Goal: Task Accomplishment & Management: Manage account settings

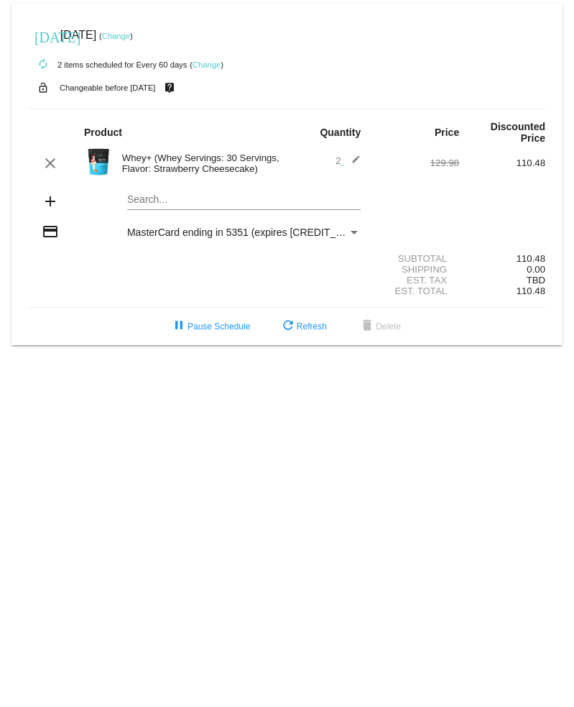
click at [49, 201] on mat-icon "add" at bounding box center [50, 201] width 17 height 17
click at [240, 205] on mat-card "[DATE] [DATE] ( Change ) autorenew 2 items scheduled for Every 60 days ( Change…" at bounding box center [287, 174] width 551 height 341
click at [47, 203] on mat-icon "add" at bounding box center [50, 201] width 17 height 17
click at [47, 201] on mat-icon "add" at bounding box center [50, 201] width 17 height 17
click at [51, 201] on mat-icon "add" at bounding box center [50, 201] width 17 height 17
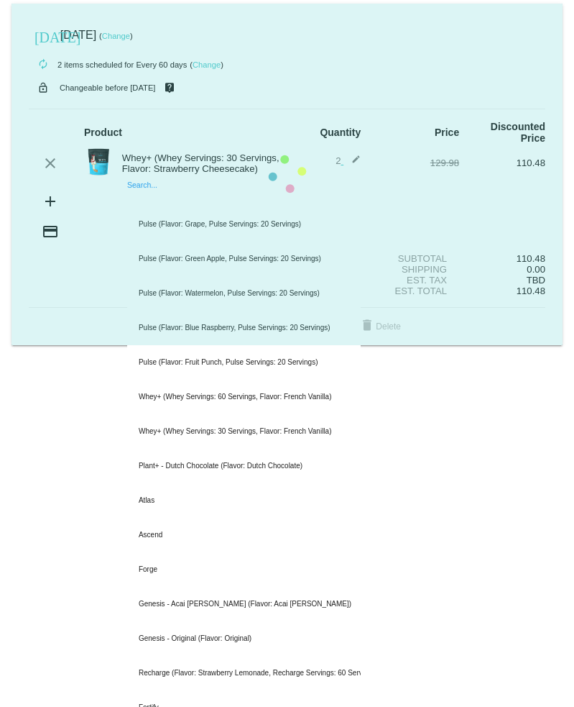
click at [148, 199] on mat-card "[DATE] [DATE] ( Change ) autorenew 2 items scheduled for Every 60 days ( Change…" at bounding box center [287, 174] width 551 height 341
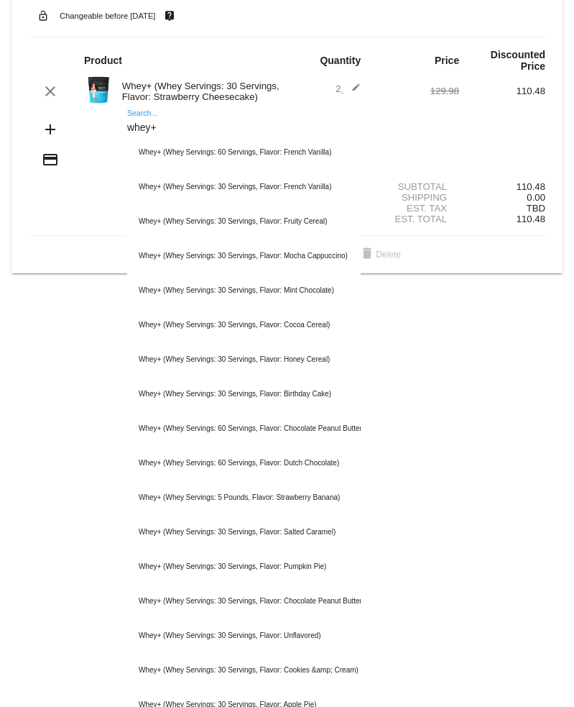
scroll to position [144, 0]
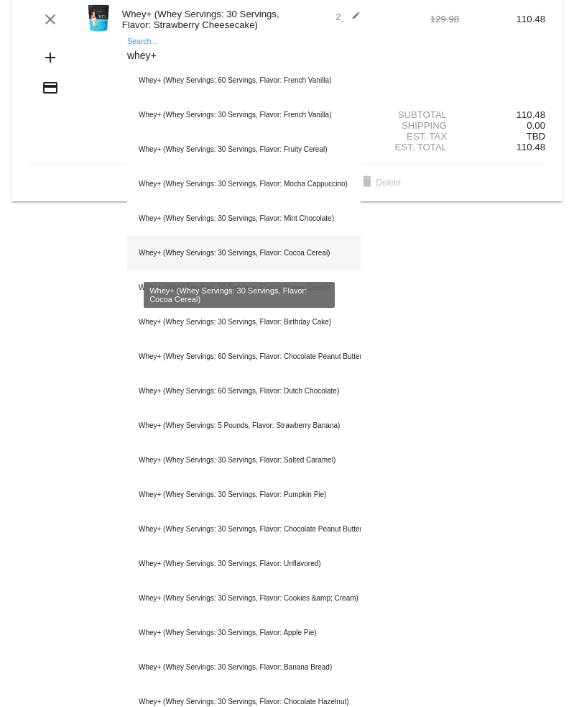
type input "whey+"
click at [288, 252] on div "Whey+ (Whey Servings: 30 Servings, Flavor: Cocoa Cereal)" at bounding box center [244, 253] width 234 height 35
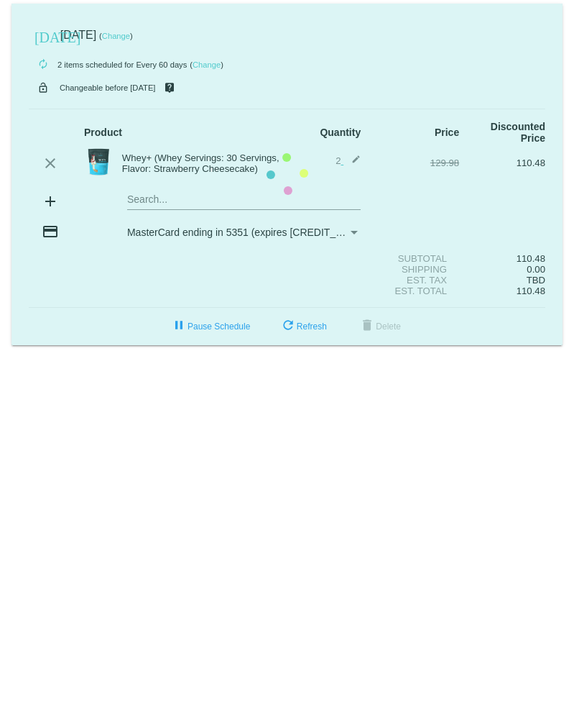
scroll to position [0, 0]
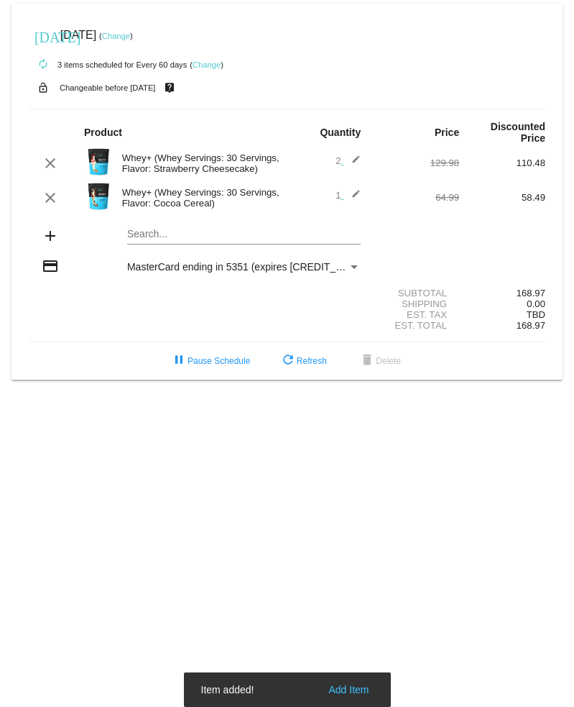
click at [356, 162] on mat-icon "edit" at bounding box center [352, 163] width 17 height 17
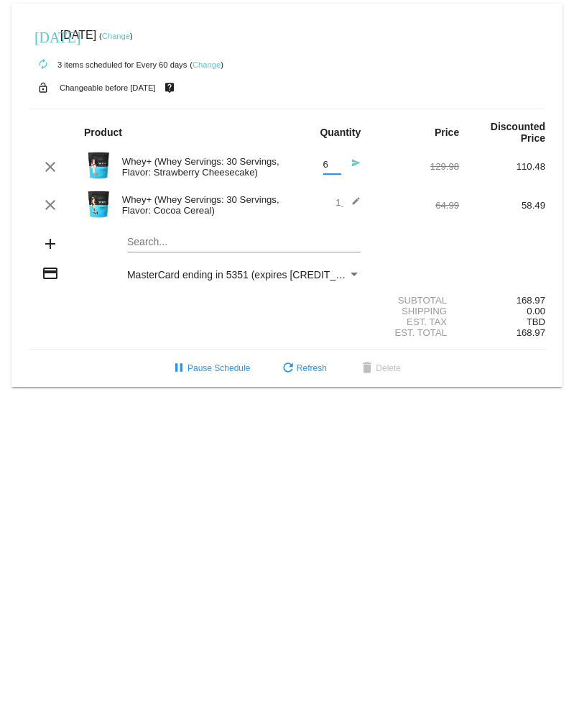
drag, startPoint x: 334, startPoint y: 166, endPoint x: 321, endPoint y: 163, distance: 12.6
click at [323, 163] on input "6" at bounding box center [332, 165] width 18 height 11
click at [336, 169] on input "5" at bounding box center [332, 165] width 18 height 11
click at [336, 169] on input "4" at bounding box center [332, 165] width 18 height 11
click at [336, 169] on input "3" at bounding box center [332, 165] width 18 height 11
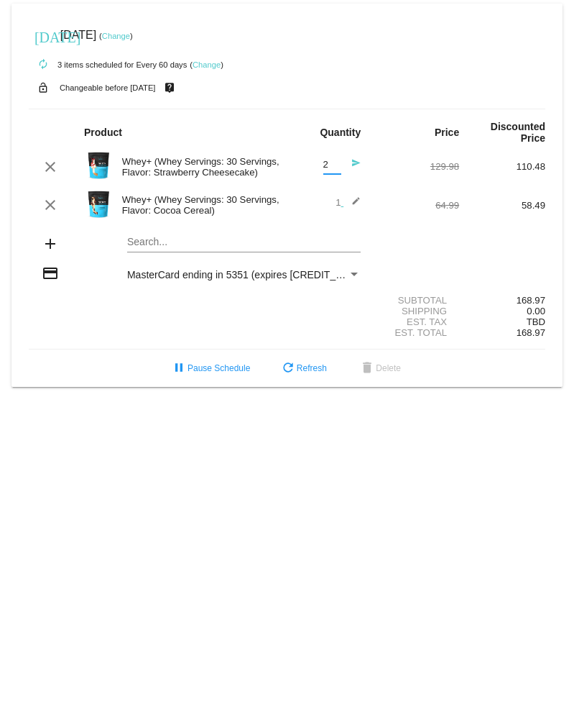
click at [336, 169] on input "2" at bounding box center [332, 165] width 18 height 11
type input "1"
click at [336, 169] on input "1" at bounding box center [332, 165] width 18 height 11
click at [357, 163] on mat-icon "send" at bounding box center [352, 166] width 17 height 17
